Goal: Task Accomplishment & Management: Manage account settings

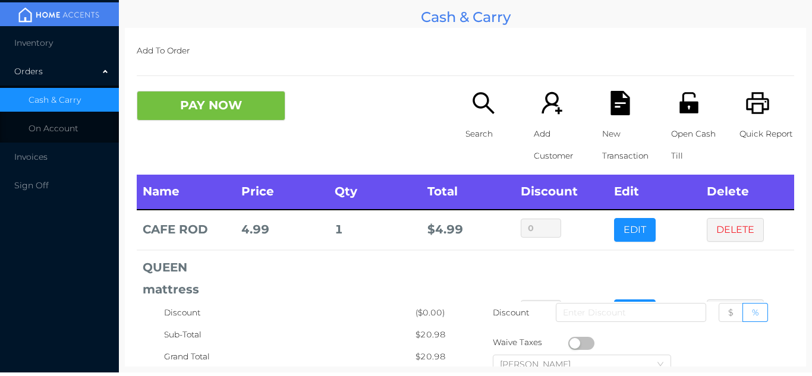
scroll to position [84, 0]
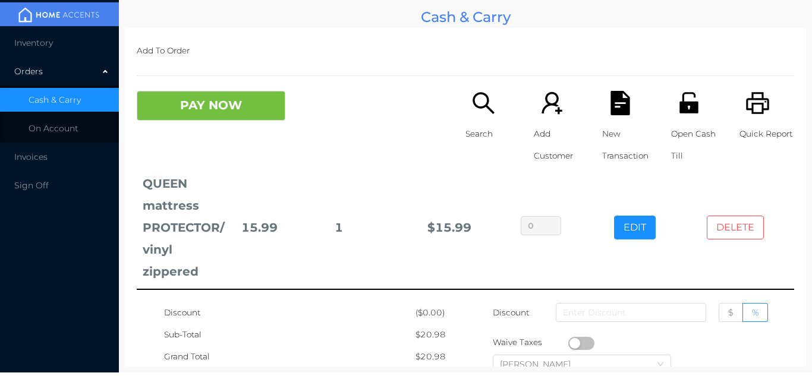
click at [762, 231] on button "DELETE" at bounding box center [735, 228] width 57 height 24
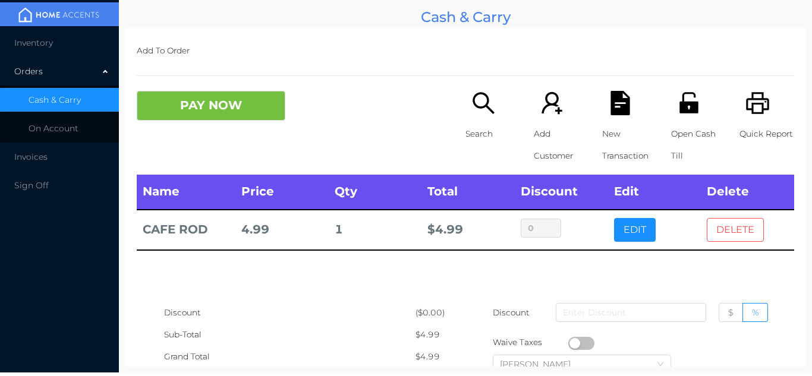
click at [738, 228] on button "DELETE" at bounding box center [735, 230] width 57 height 24
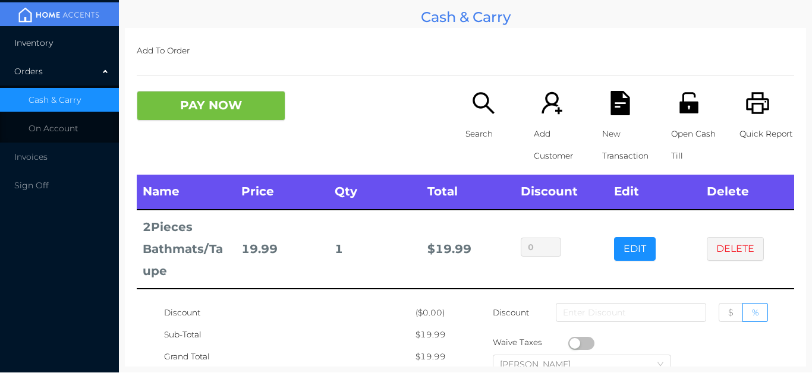
click at [42, 34] on li "Inventory" at bounding box center [59, 43] width 119 height 24
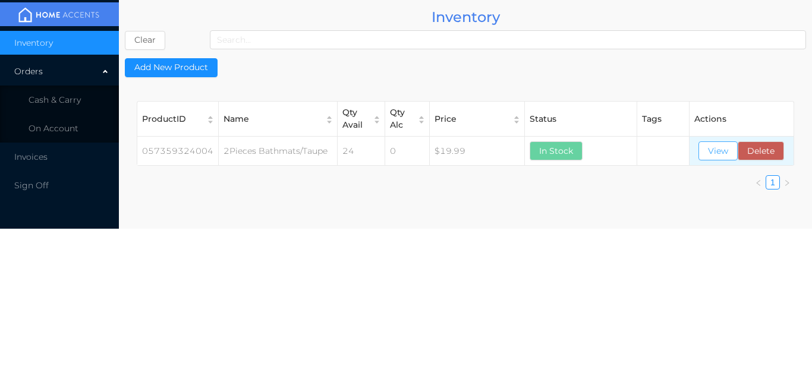
click at [714, 154] on button "View" at bounding box center [717, 150] width 39 height 19
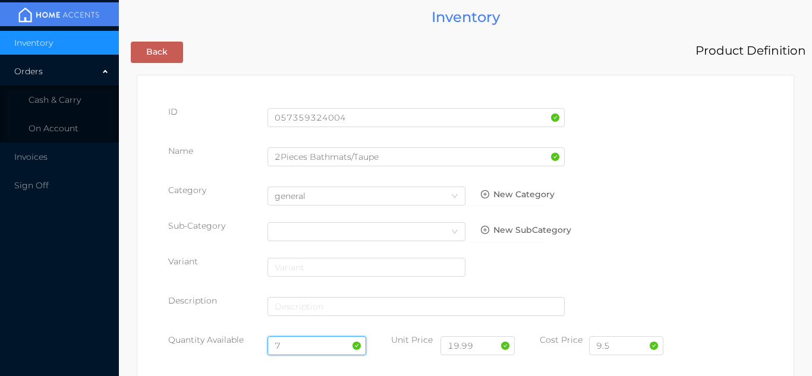
click at [305, 344] on input "7" at bounding box center [316, 345] width 99 height 19
type input "4"
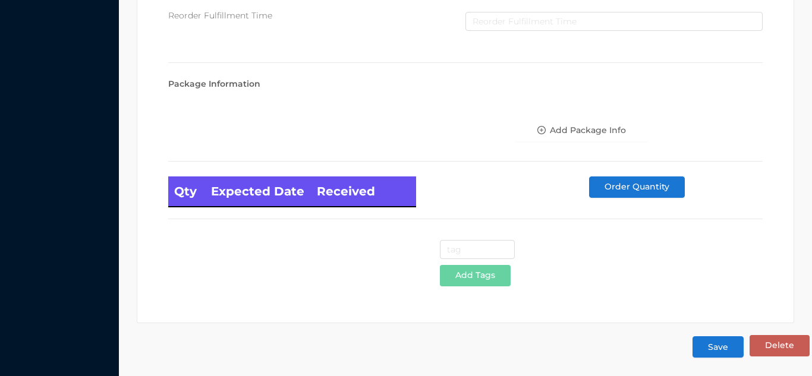
scroll to position [674, 0]
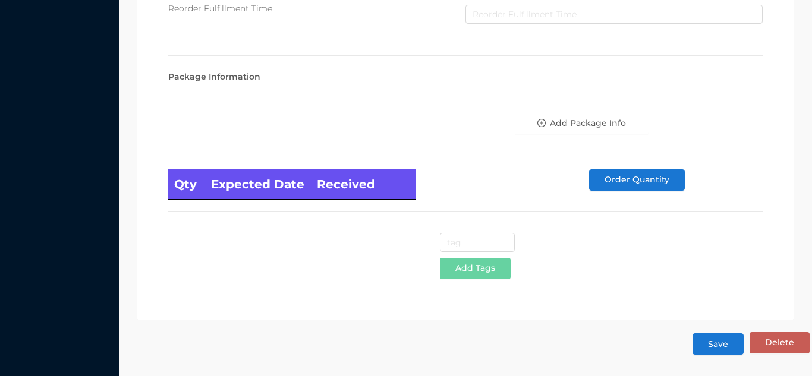
type input "24"
click at [708, 347] on button "Save" at bounding box center [717, 343] width 51 height 21
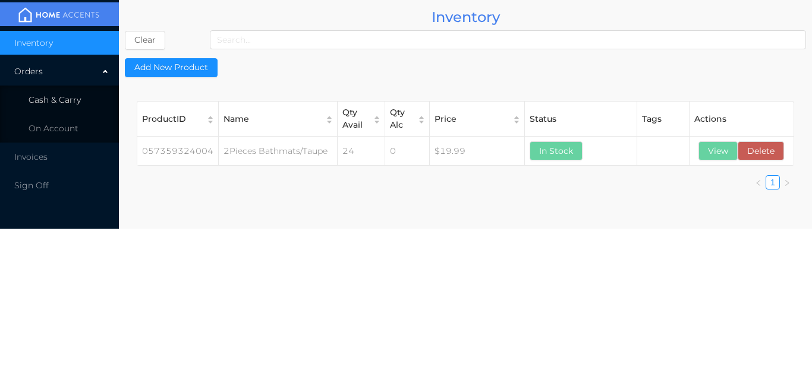
click at [88, 94] on li "Cash & Carry" at bounding box center [59, 100] width 119 height 24
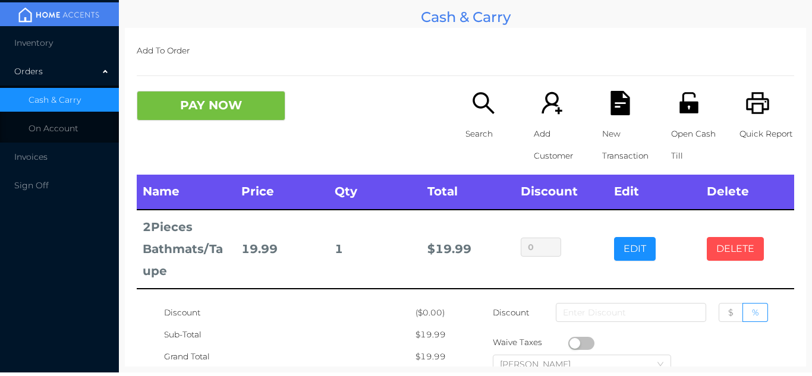
click at [737, 245] on button "DELETE" at bounding box center [735, 249] width 57 height 24
click at [731, 251] on button "DELETE" at bounding box center [735, 249] width 57 height 24
